Goal: Task Accomplishment & Management: Use online tool/utility

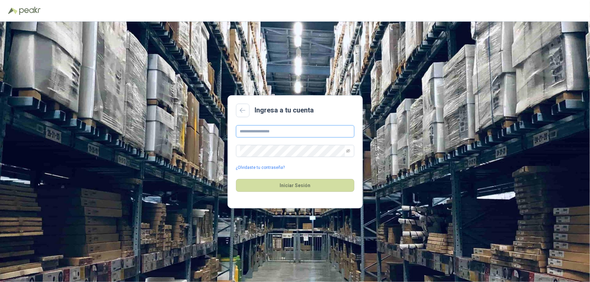
click at [281, 130] on input "text" at bounding box center [295, 131] width 118 height 12
click at [328, 118] on main "Ingresa a tu cuenta ¿Olvidaste tu contraseña? Iniciar Sesión" at bounding box center [295, 151] width 135 height 113
drag, startPoint x: 43, startPoint y: 9, endPoint x: 24, endPoint y: 9, distance: 18.9
click at [24, 9] on div at bounding box center [295, 10] width 574 height 10
copy img
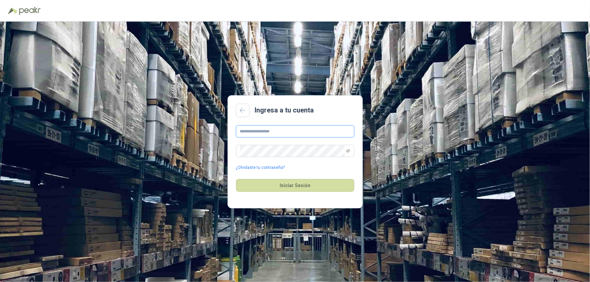
click at [278, 134] on input "text" at bounding box center [295, 131] width 118 height 12
paste input "**********"
type input "**********"
click at [298, 186] on button "Iniciar Sesión" at bounding box center [295, 185] width 118 height 13
click at [318, 129] on input "**********" at bounding box center [295, 131] width 118 height 12
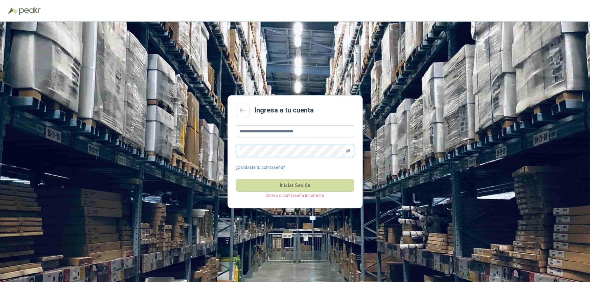
click at [349, 151] on icon "eye-invisible" at bounding box center [348, 151] width 4 height 4
click at [217, 150] on div "**********" at bounding box center [295, 152] width 590 height 261
click at [307, 189] on button "Iniciar Sesión" at bounding box center [295, 185] width 118 height 13
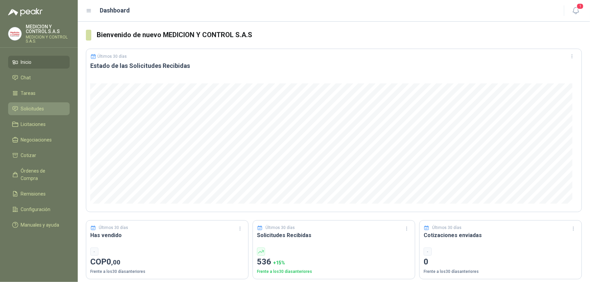
click at [28, 111] on span "Solicitudes" at bounding box center [32, 108] width 23 height 7
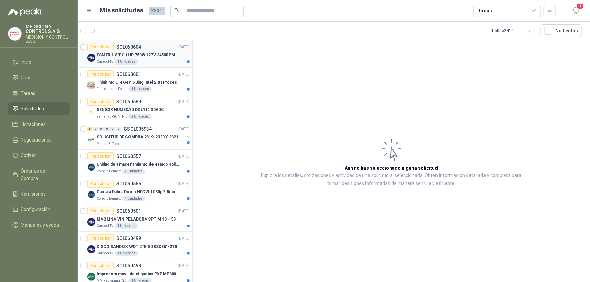
click at [138, 48] on p "SOL060604" at bounding box center [128, 47] width 25 height 5
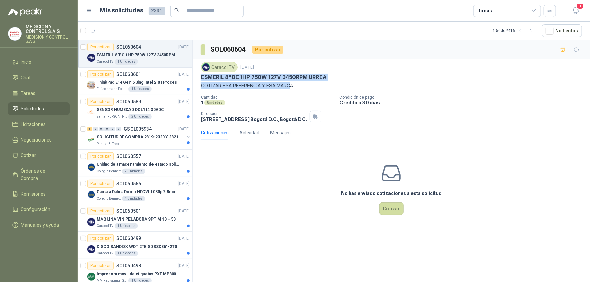
drag, startPoint x: 202, startPoint y: 80, endPoint x: 307, endPoint y: 88, distance: 105.8
click at [307, 88] on div "Caracol TV [DATE] ESMERIL 8"BC 1HP 750W 127V 3450RPM [PERSON_NAME] COTIZAR ESA …" at bounding box center [391, 75] width 381 height 27
click at [382, 86] on p "COTIZAR ESA REFERENCIA Y ESA MARCA" at bounding box center [391, 85] width 381 height 7
click at [116, 76] on p "SOL060601" at bounding box center [128, 74] width 25 height 5
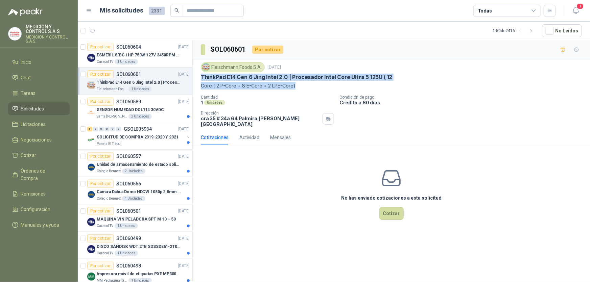
drag, startPoint x: 295, startPoint y: 85, endPoint x: 199, endPoint y: 76, distance: 96.4
click at [199, 76] on div "[PERSON_NAME] Foods [DATE] ThinkPad E14 Gen 6 [PERSON_NAME] Intel 2.0 | Procesa…" at bounding box center [391, 95] width 397 height 70
click at [320, 82] on p "Core [ 2 P-Core + 8 E-Core + 2 LPE-Core)" at bounding box center [391, 85] width 381 height 7
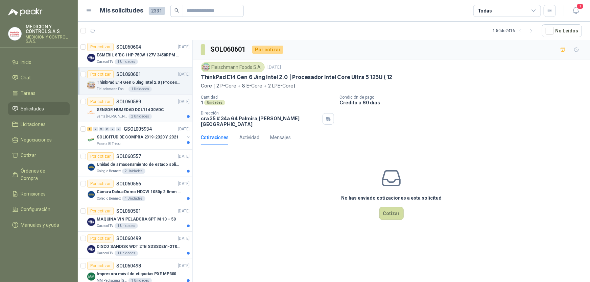
click at [123, 102] on p "SOL060589" at bounding box center [128, 101] width 25 height 5
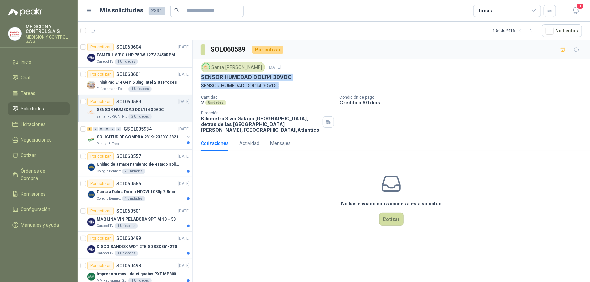
drag, startPoint x: 283, startPoint y: 87, endPoint x: 202, endPoint y: 78, distance: 81.9
click at [202, 78] on div "Santa [PERSON_NAME] [DATE] SENSOR HUMEDAD DOL114 30VDC SENSOR HUMEDAD DOL114 30…" at bounding box center [391, 75] width 381 height 27
click at [273, 75] on p "SENSOR HUMEDAD DOL114 30VDC" at bounding box center [246, 77] width 91 height 7
drag, startPoint x: 198, startPoint y: 84, endPoint x: 305, endPoint y: 80, distance: 106.6
click at [305, 80] on div "Santa [PERSON_NAME] [DATE] SENSOR HUMEDAD DOL114 30VDC SENSOR HUMEDAD DOL114 30…" at bounding box center [391, 98] width 397 height 76
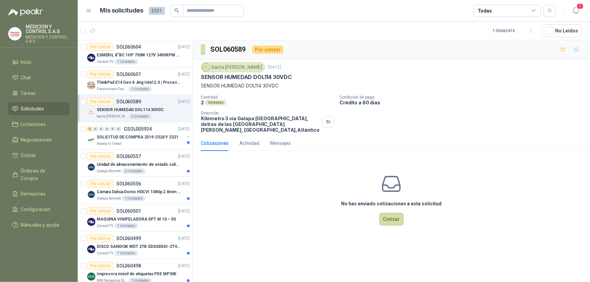
click at [292, 98] on p "Cantidad" at bounding box center [267, 97] width 133 height 5
click at [250, 148] on div "Actividad" at bounding box center [249, 144] width 20 height 16
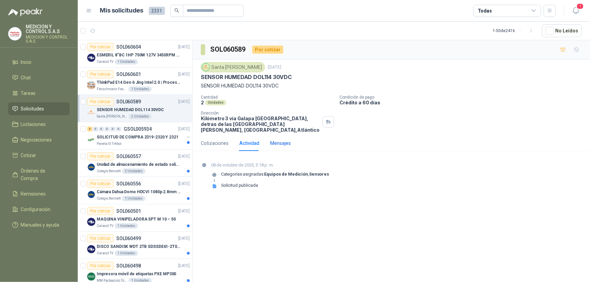
click at [286, 145] on div "Mensajes" at bounding box center [280, 143] width 21 height 7
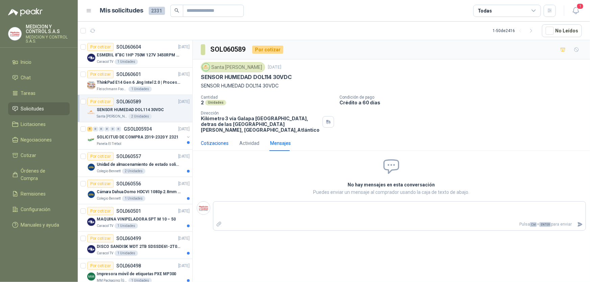
click at [209, 144] on div "Cotizaciones" at bounding box center [215, 143] width 28 height 7
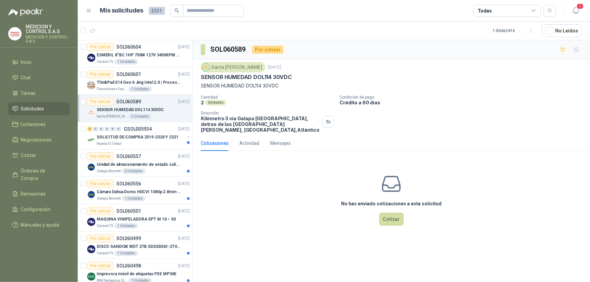
click at [205, 70] on img at bounding box center [205, 67] width 7 height 7
click at [224, 69] on div "Santa [PERSON_NAME]" at bounding box center [233, 67] width 64 height 10
click at [211, 67] on div "Santa [PERSON_NAME]" at bounding box center [233, 67] width 64 height 10
drag, startPoint x: 211, startPoint y: 67, endPoint x: 253, endPoint y: 68, distance: 41.9
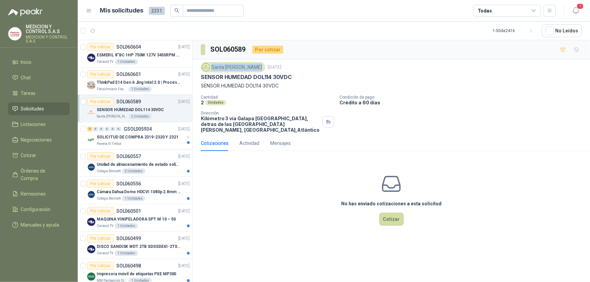
click at [253, 68] on div "Santa [PERSON_NAME]" at bounding box center [233, 67] width 64 height 10
copy div "Santa [PERSON_NAME]"
click at [145, 143] on div "Panela El Trébol" at bounding box center [141, 143] width 88 height 5
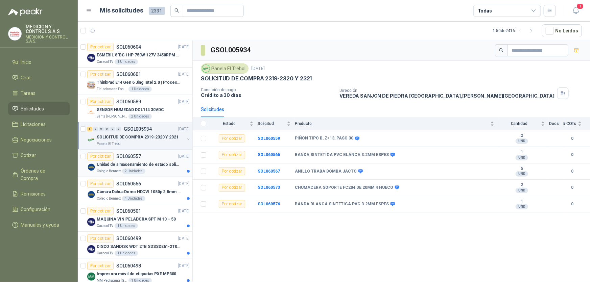
click at [137, 156] on p "SOL060557" at bounding box center [128, 156] width 25 height 5
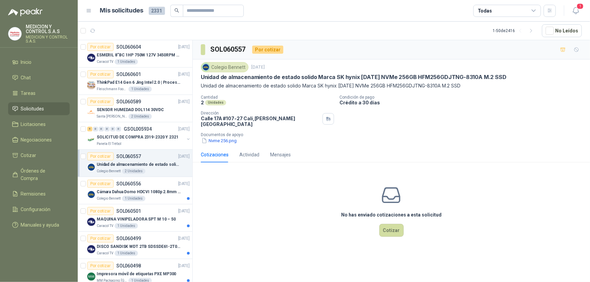
click at [137, 156] on p "SOL060557" at bounding box center [128, 156] width 25 height 5
drag, startPoint x: 137, startPoint y: 156, endPoint x: 150, endPoint y: 153, distance: 13.5
click at [150, 153] on div "Por cotizar SOL060557 [DATE]" at bounding box center [138, 156] width 102 height 8
click at [142, 188] on div "Cámara Dahua Domo HDCVI 1080p 2.8mm IP67 Led IR 30m mts nocturnos" at bounding box center [143, 192] width 93 height 8
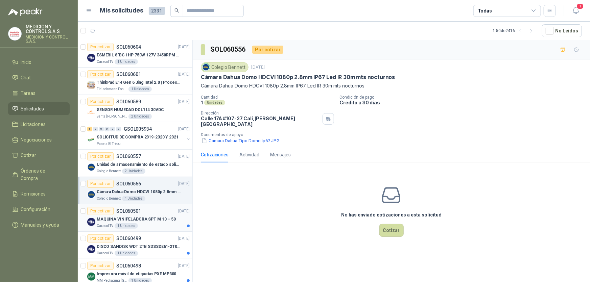
click at [143, 213] on div "Por cotizar SOL060501 [DATE]" at bounding box center [138, 211] width 102 height 8
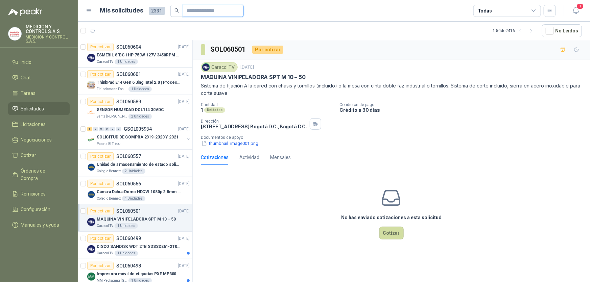
click at [193, 10] on input "text" at bounding box center [210, 10] width 47 height 11
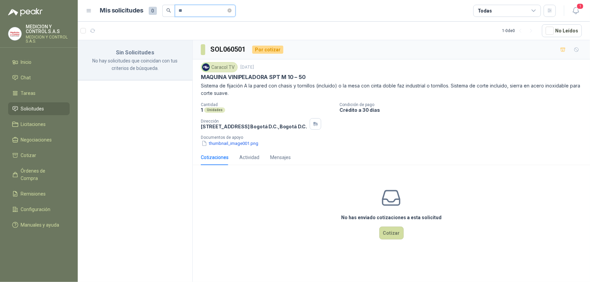
type input "*"
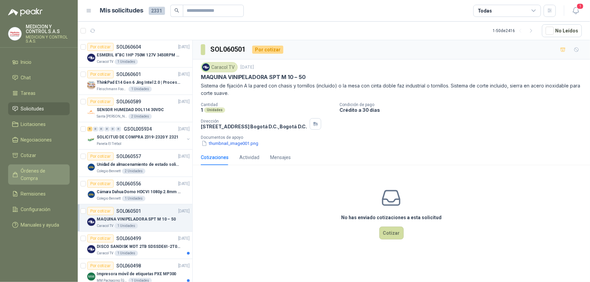
click at [27, 167] on span "Órdenes de Compra" at bounding box center [42, 174] width 42 height 15
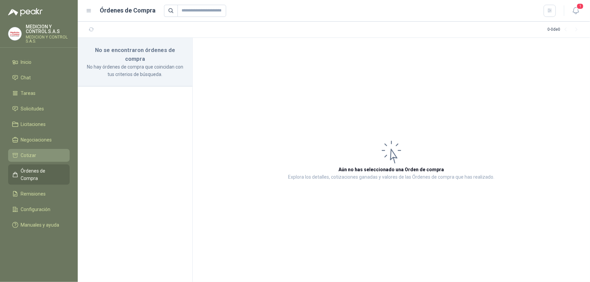
click at [38, 150] on link "Cotizar" at bounding box center [39, 155] width 62 height 13
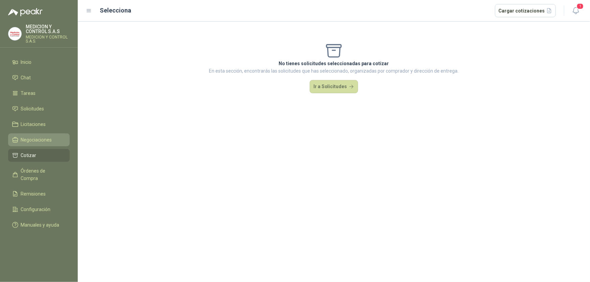
click at [42, 139] on span "Negociaciones" at bounding box center [36, 139] width 31 height 7
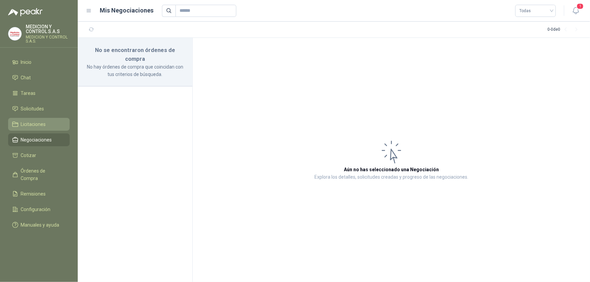
click at [42, 119] on link "Licitaciones" at bounding box center [39, 124] width 62 height 13
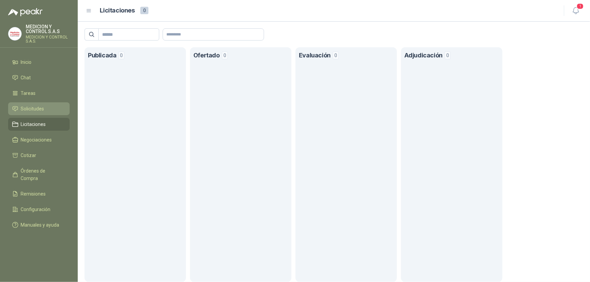
click at [33, 105] on span "Solicitudes" at bounding box center [32, 108] width 23 height 7
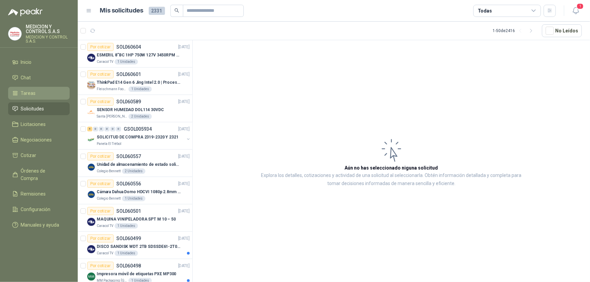
click at [30, 92] on span "Tareas" at bounding box center [28, 93] width 15 height 7
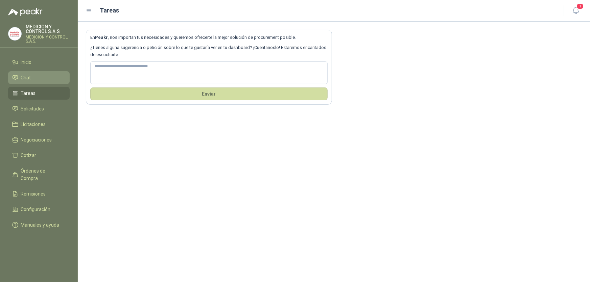
click at [33, 81] on li "Chat" at bounding box center [38, 77] width 53 height 7
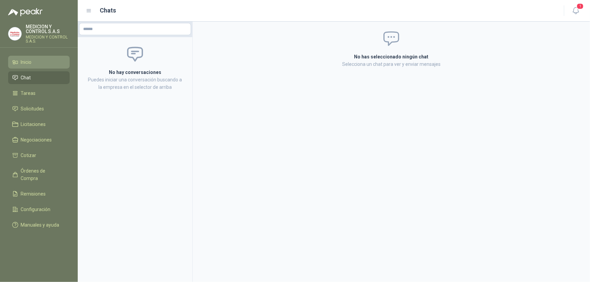
click at [37, 62] on li "Inicio" at bounding box center [38, 61] width 53 height 7
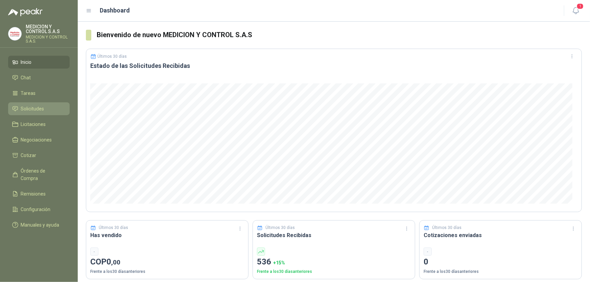
click at [40, 104] on link "Solicitudes" at bounding box center [39, 108] width 62 height 13
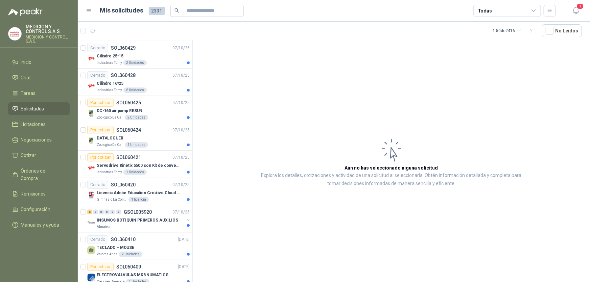
scroll to position [351, 0]
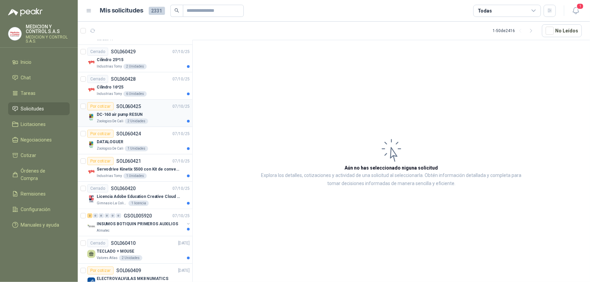
click at [147, 112] on div "DC-160 air pump RESUN" at bounding box center [143, 115] width 93 height 8
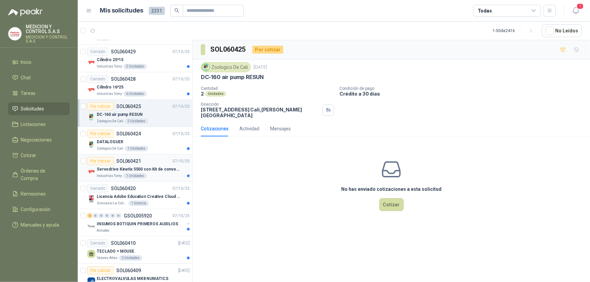
click at [100, 171] on p "Servodrive Kinetix 5500 con Kit de conversión y filtro (Ref 41350505)" at bounding box center [139, 169] width 84 height 6
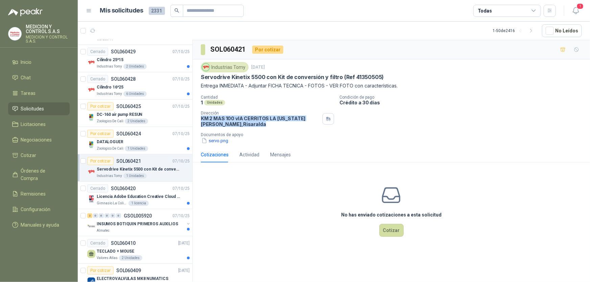
drag, startPoint x: 225, startPoint y: 125, endPoint x: 199, endPoint y: 120, distance: 26.5
click at [199, 120] on div "Industrias Tomy [DATE] Servodrive Kinetix 5500 con Kit de conversión y filtro (…" at bounding box center [391, 104] width 397 height 88
click at [215, 121] on p "KM 2 MAS 100 vIA CERRITOS LA [US_STATE][PERSON_NAME] , [GEOGRAPHIC_DATA]" at bounding box center [260, 121] width 119 height 11
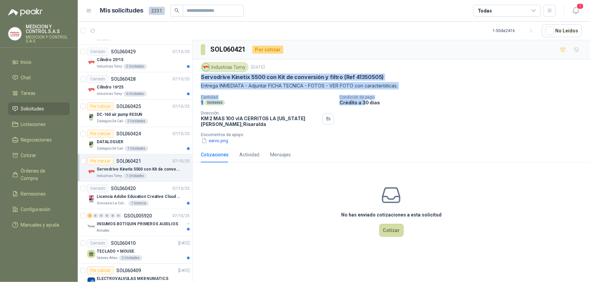
drag, startPoint x: 199, startPoint y: 77, endPoint x: 371, endPoint y: 104, distance: 173.9
click at [371, 104] on div "Industrias Tomy [DATE] Servodrive Kinetix 5500 con Kit de conversión y filtro (…" at bounding box center [391, 104] width 397 height 88
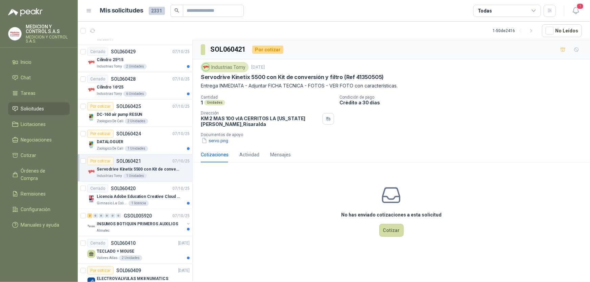
click at [405, 118] on div "Cantidad 1 Unidades Condición de pago Crédito a 30 días Dirección KM 2 MAS 100 …" at bounding box center [391, 119] width 381 height 49
click at [210, 143] on button "servo.png" at bounding box center [215, 140] width 28 height 7
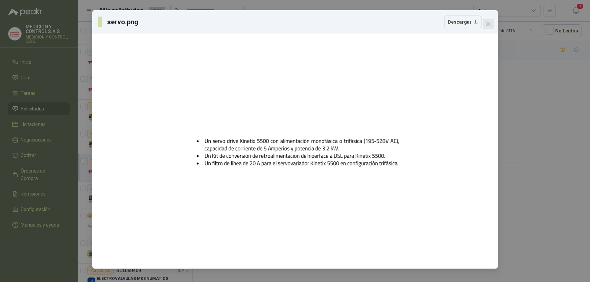
click at [488, 23] on icon "close" at bounding box center [488, 23] width 5 height 5
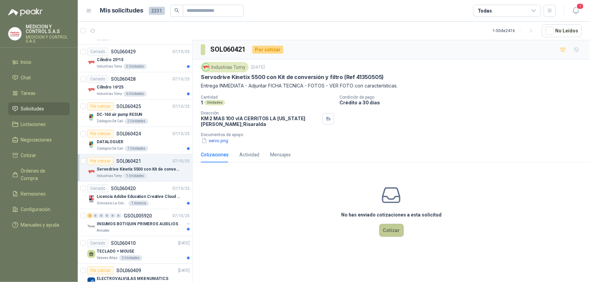
click at [391, 227] on button "Cotizar" at bounding box center [391, 230] width 24 height 13
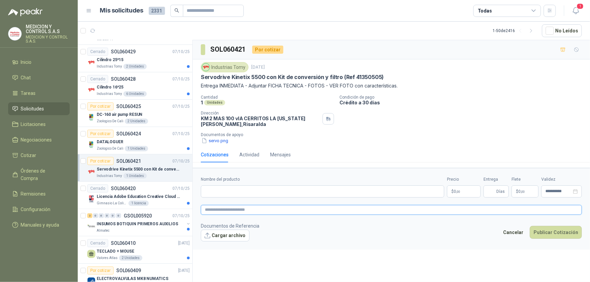
click at [266, 213] on textarea at bounding box center [391, 210] width 381 height 10
click at [245, 68] on div "Industrias Tomy" at bounding box center [225, 67] width 48 height 10
click at [447, 126] on div "Cantidad 1 Unidades Condición de pago Crédito a 30 días Dirección KM 2 MAS 100 …" at bounding box center [391, 119] width 381 height 49
click at [269, 88] on p "Entrega INMEDIATA - Adjuntar FICHA TECNICA - FOTOS - VER FOTO con característic…" at bounding box center [391, 85] width 381 height 7
click at [218, 140] on button "servo.png" at bounding box center [215, 140] width 28 height 7
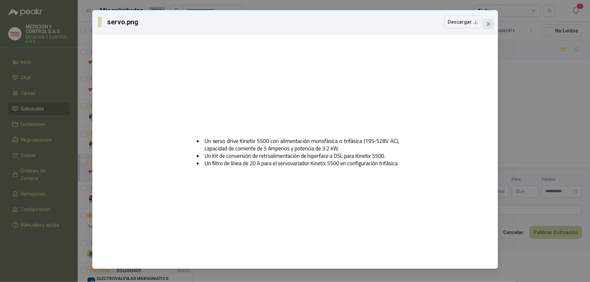
click at [488, 25] on icon "close" at bounding box center [488, 24] width 4 height 4
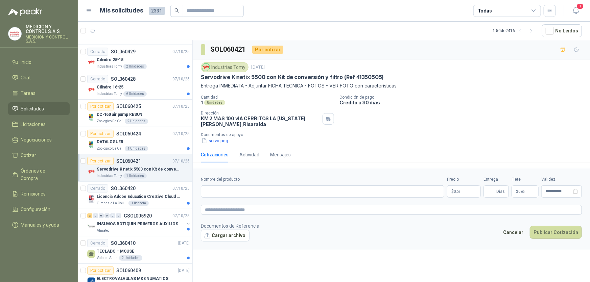
click at [38, 32] on p "MEDICION Y CONTROL S.A.S" at bounding box center [48, 28] width 44 height 9
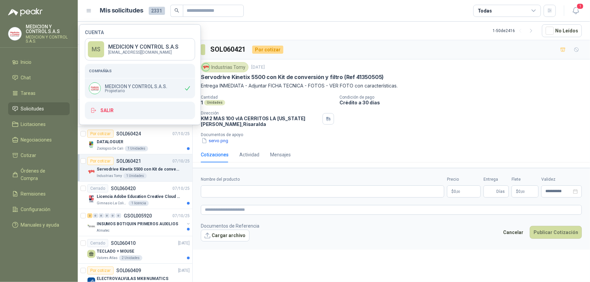
click at [132, 89] on span "Propietario" at bounding box center [136, 91] width 63 height 4
click at [105, 112] on button "Salir" at bounding box center [140, 111] width 110 height 18
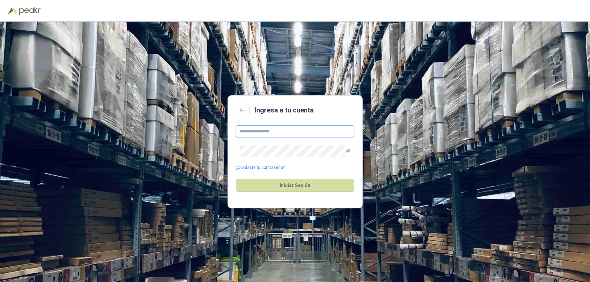
type input "**********"
click at [549, 20] on header at bounding box center [295, 11] width 590 height 22
